Goal: Entertainment & Leisure: Browse casually

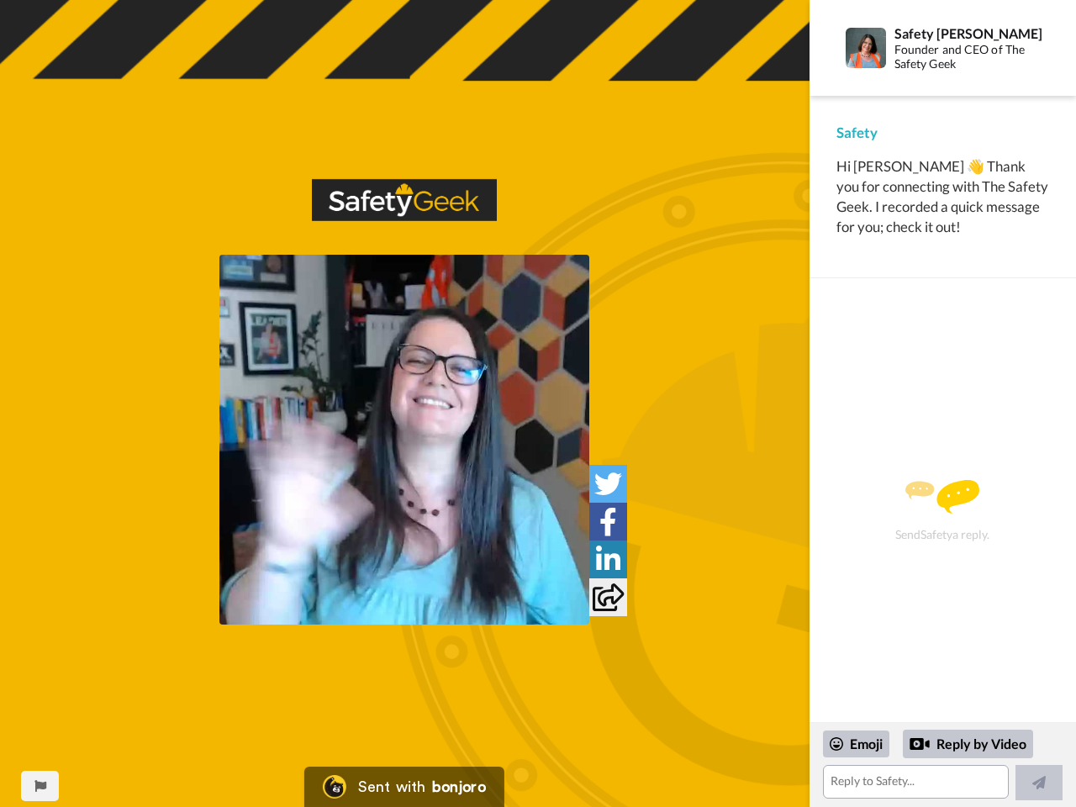
click at [404, 440] on img at bounding box center [404, 440] width 370 height 370
click at [608, 483] on icon at bounding box center [608, 484] width 28 height 28
click at [608, 521] on icon at bounding box center [609, 522] width 18 height 28
click at [608, 559] on icon at bounding box center [608, 560] width 24 height 28
click at [608, 597] on icon at bounding box center [608, 598] width 31 height 28
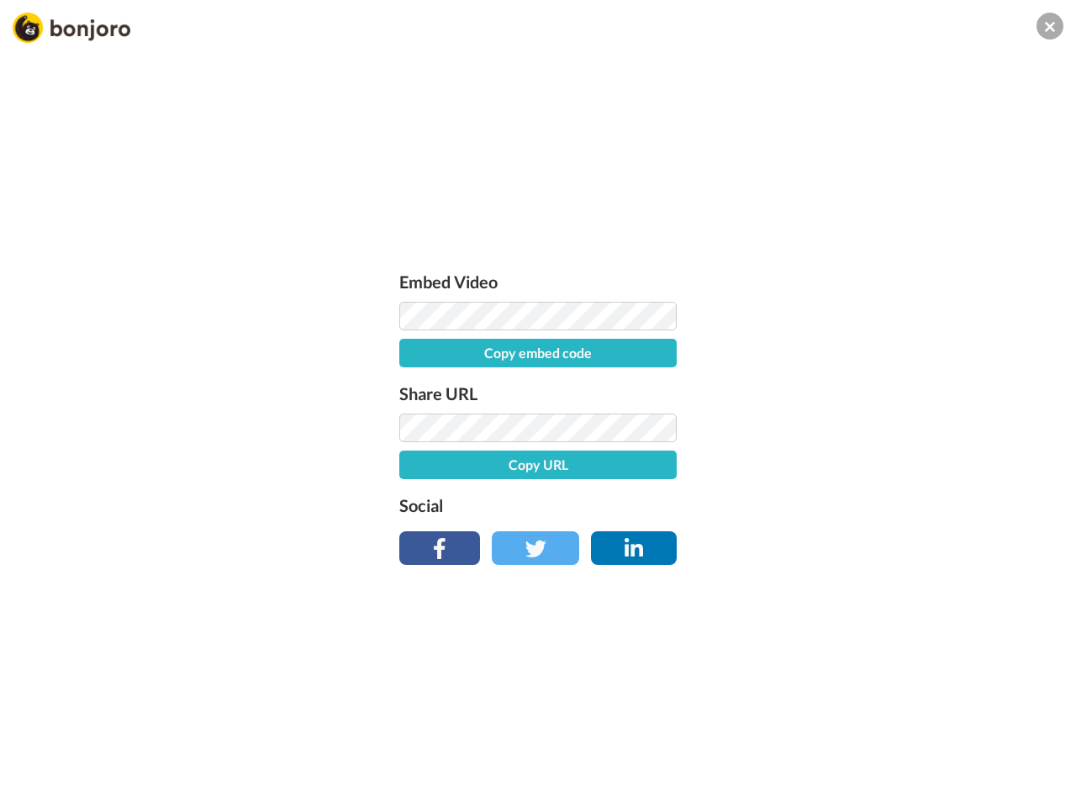
click at [40, 786] on div "Embed Video Copy embed code Share URL Copy URL Social" at bounding box center [538, 494] width 1076 height 807
click at [943, 765] on div "Embed Video Copy embed code Share URL Copy URL Social" at bounding box center [538, 494] width 1076 height 807
click at [857, 744] on div "Embed Video Copy embed code Share URL Copy URL Social" at bounding box center [538, 494] width 1076 height 807
click at [969, 744] on div "Embed Video Copy embed code Share URL Copy URL Social" at bounding box center [538, 494] width 1076 height 807
click at [1039, 783] on div "Embed Video Copy embed code Share URL Copy URL Social" at bounding box center [538, 494] width 1076 height 807
